Goal: Navigation & Orientation: Find specific page/section

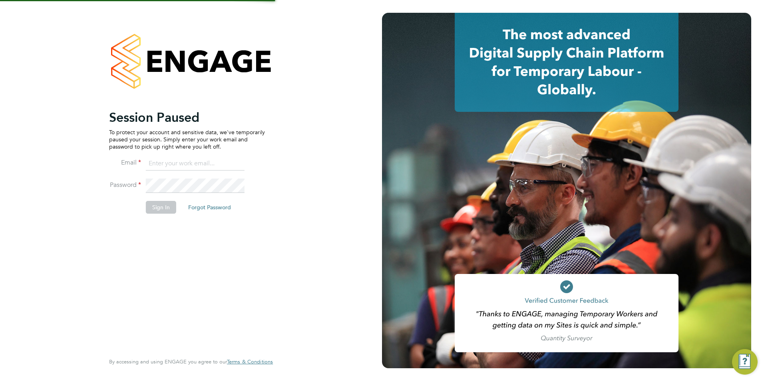
type input "Avais@Carbonrecruitment.co.uk"
click at [159, 205] on button "Sign In" at bounding box center [161, 207] width 30 height 13
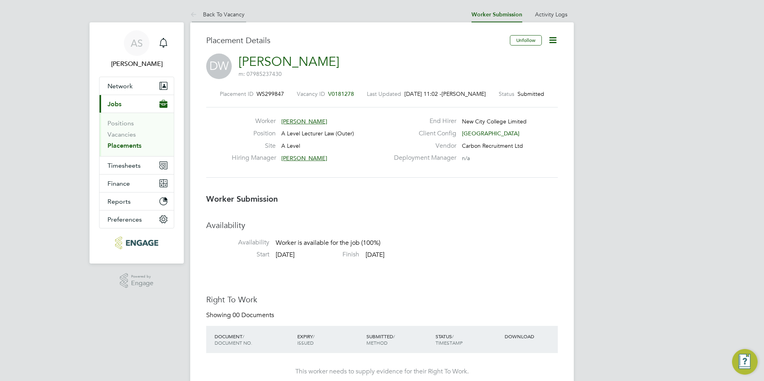
click at [220, 16] on link "Back To Vacancy" at bounding box center [217, 14] width 54 height 7
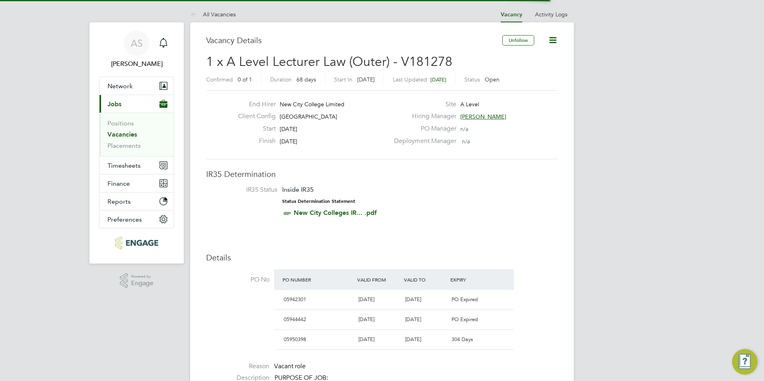
scroll to position [4, 4]
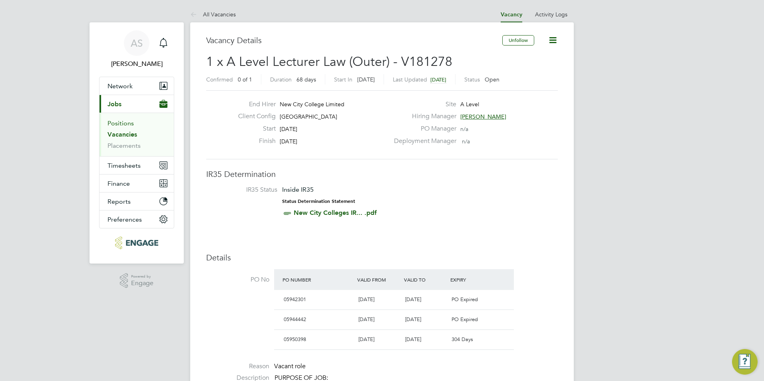
click at [116, 124] on link "Positions" at bounding box center [121, 124] width 26 height 8
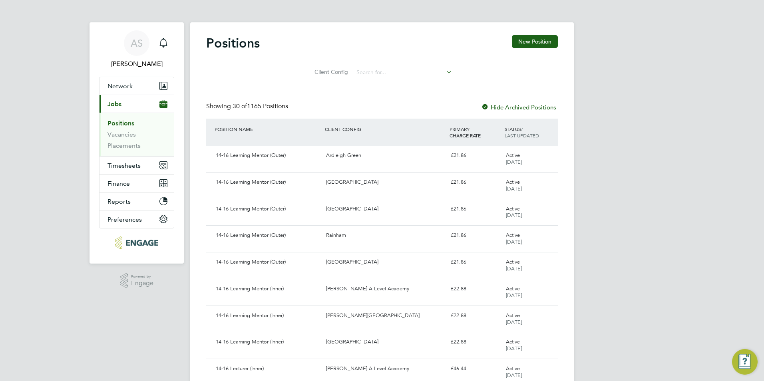
click at [117, 128] on li "Positions" at bounding box center [138, 125] width 60 height 11
click at [116, 133] on link "Vacancies" at bounding box center [122, 135] width 28 height 8
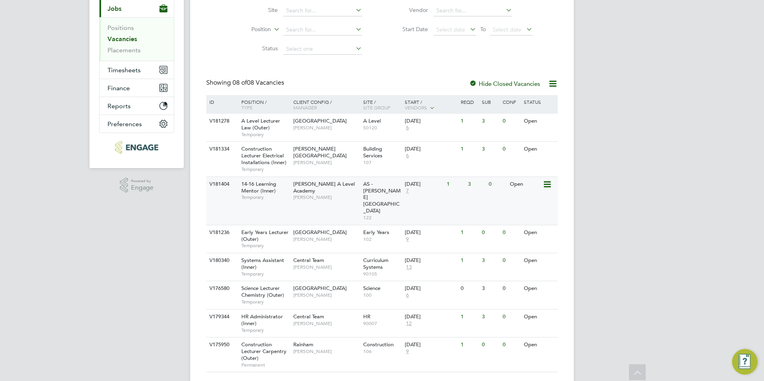
click at [312, 194] on span "[PERSON_NAME]" at bounding box center [326, 197] width 66 height 6
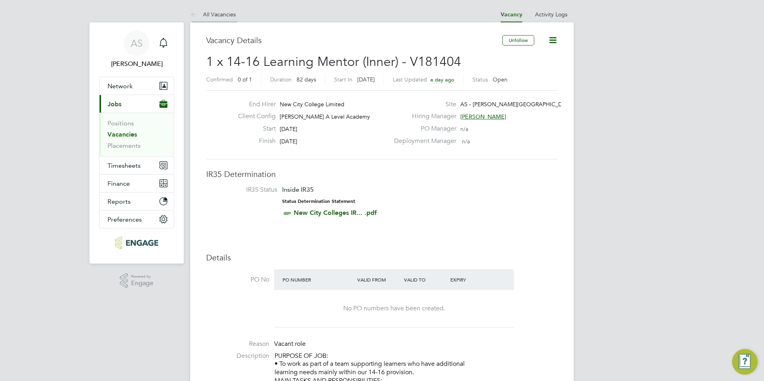
click at [206, 12] on link "All Vacancies" at bounding box center [213, 14] width 46 height 7
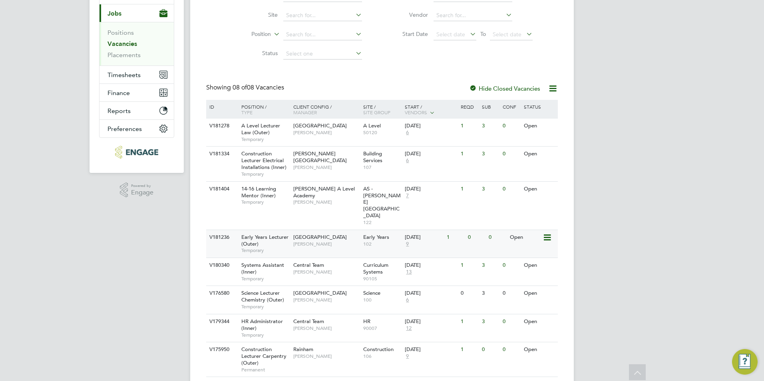
scroll to position [96, 0]
